Goal: Find contact information: Find contact information

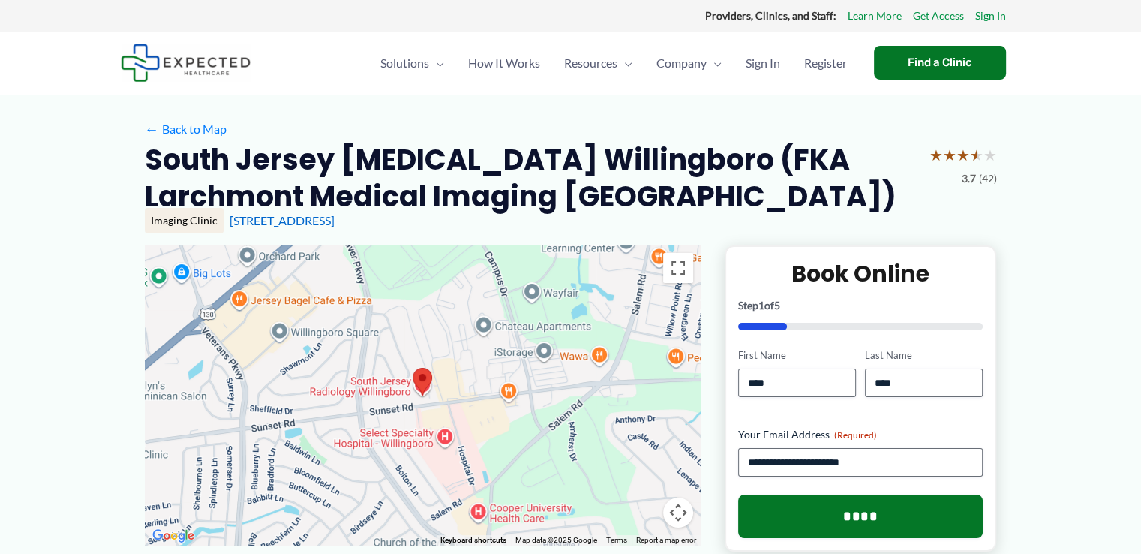
drag, startPoint x: 221, startPoint y: 222, endPoint x: 420, endPoint y: 230, distance: 198.3
click at [420, 230] on div "Imaging Clinic 219 Sunset Rd, Willingboro, NJ" at bounding box center [571, 221] width 853 height 26
copy div "219 Sunset Rd, Willingboro, NJ"
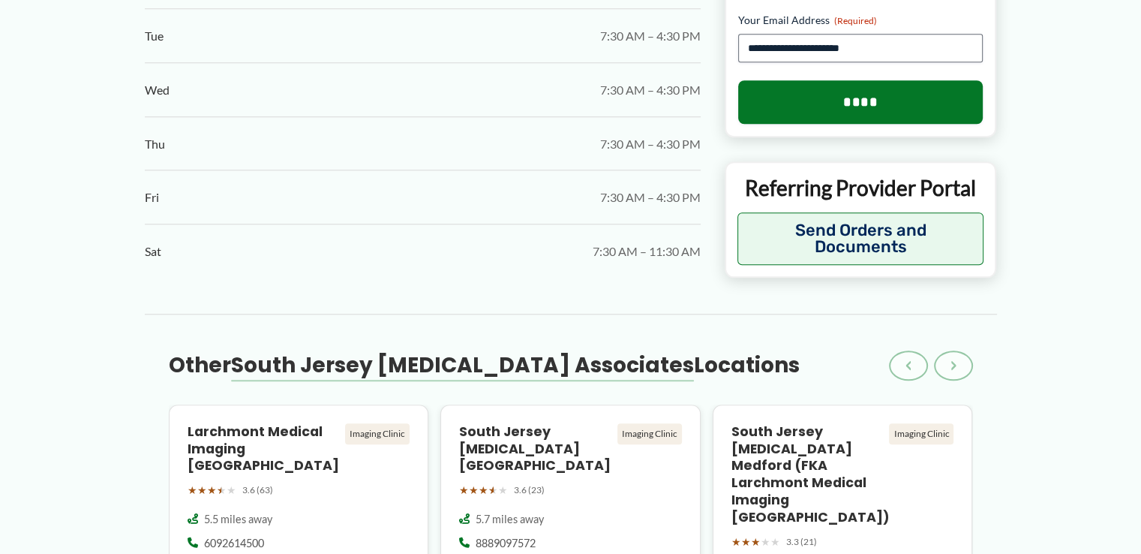
scroll to position [1593, 0]
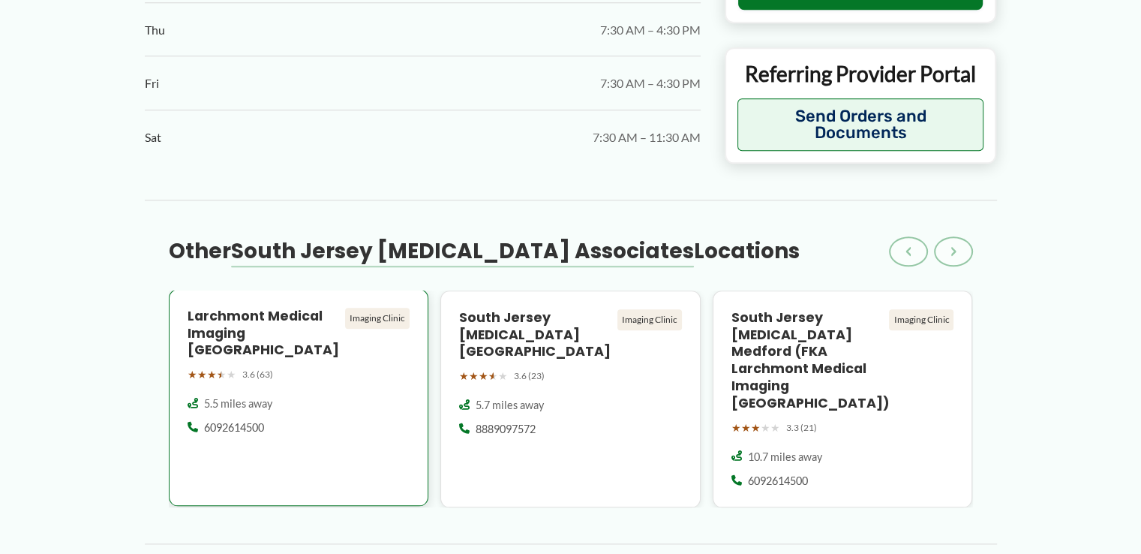
click at [283, 317] on h4 "Larchmont Medical Imaging [GEOGRAPHIC_DATA]" at bounding box center [264, 334] width 152 height 52
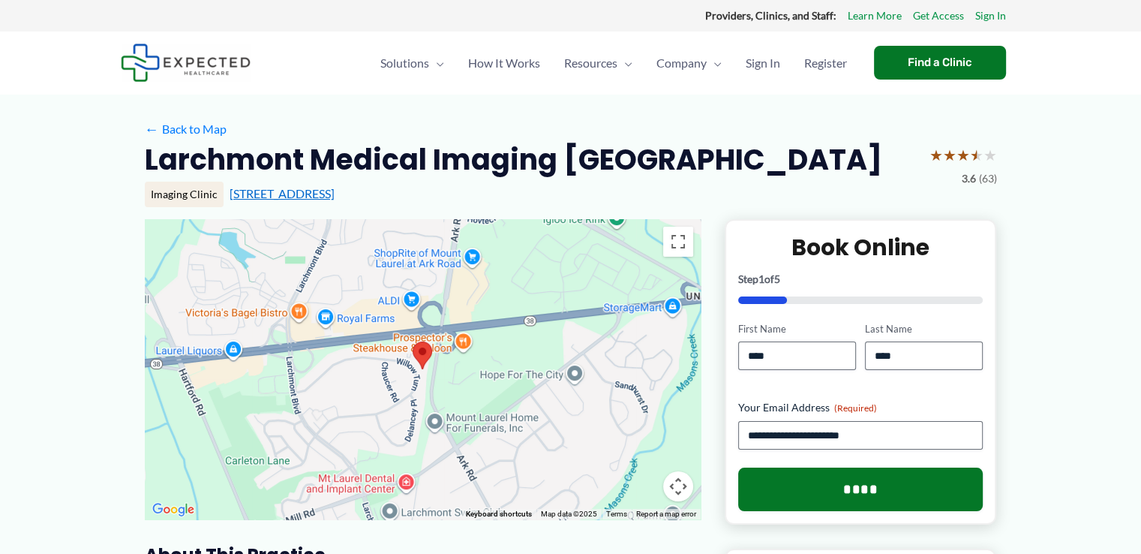
drag, startPoint x: 465, startPoint y: 193, endPoint x: 225, endPoint y: 200, distance: 240.3
click at [230, 199] on div "[STREET_ADDRESS]" at bounding box center [614, 193] width 768 height 17
copy link "[STREET_ADDRESS]"
